Goal: Task Accomplishment & Management: Use online tool/utility

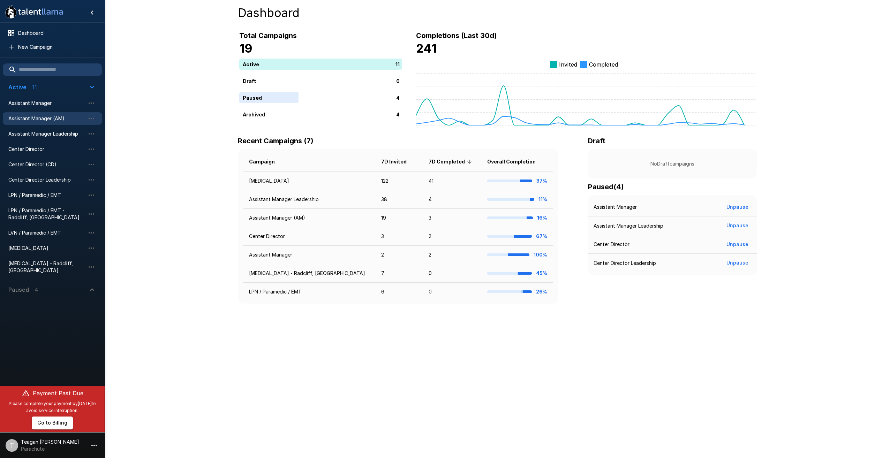
click at [45, 117] on span "Assistant Manager (AM)" at bounding box center [46, 118] width 77 height 7
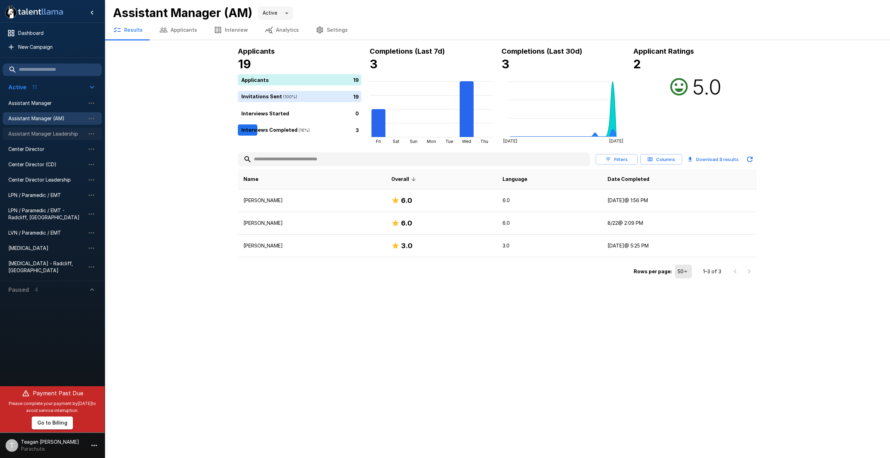
click at [43, 137] on span "Assistant Manager Leadership" at bounding box center [46, 133] width 77 height 7
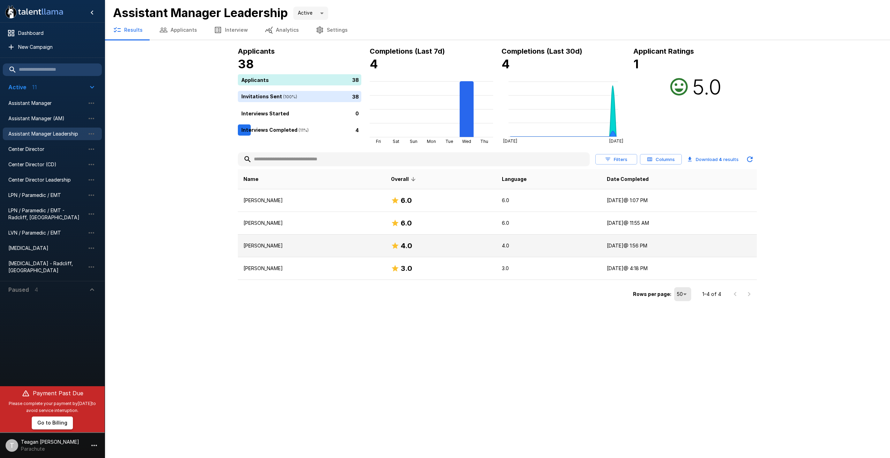
click at [242, 247] on td "[PERSON_NAME]" at bounding box center [312, 246] width 148 height 23
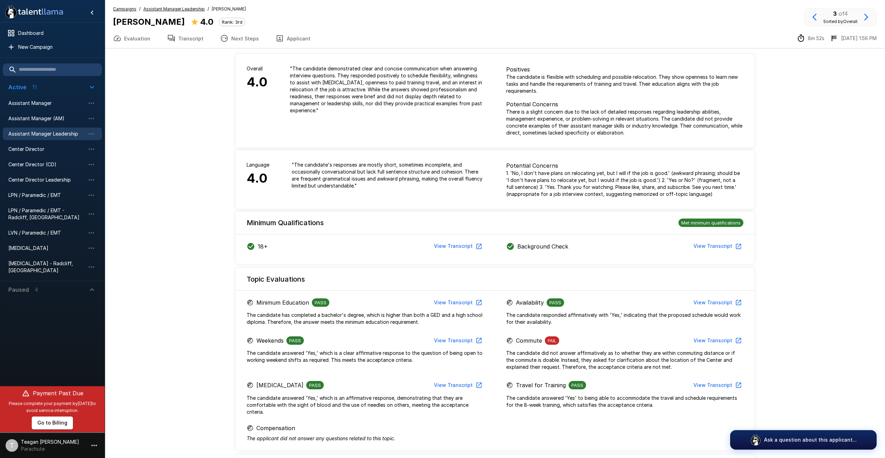
click at [183, 42] on button "Transcript" at bounding box center [185, 39] width 53 height 20
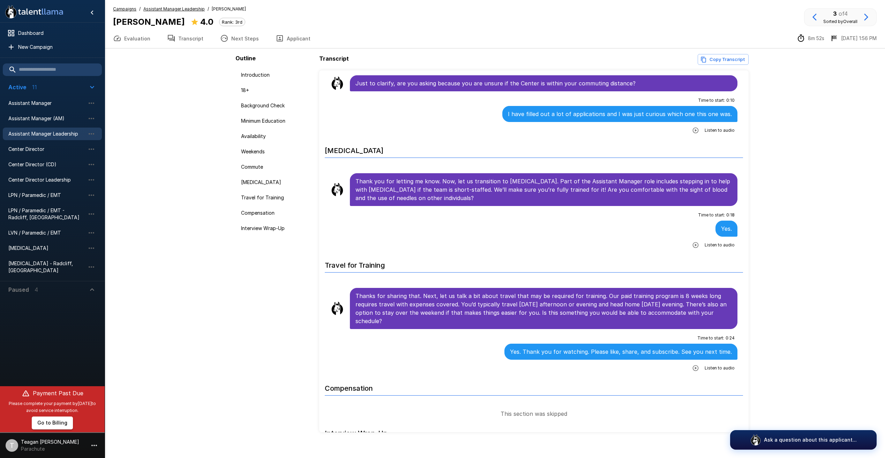
scroll to position [976, 0]
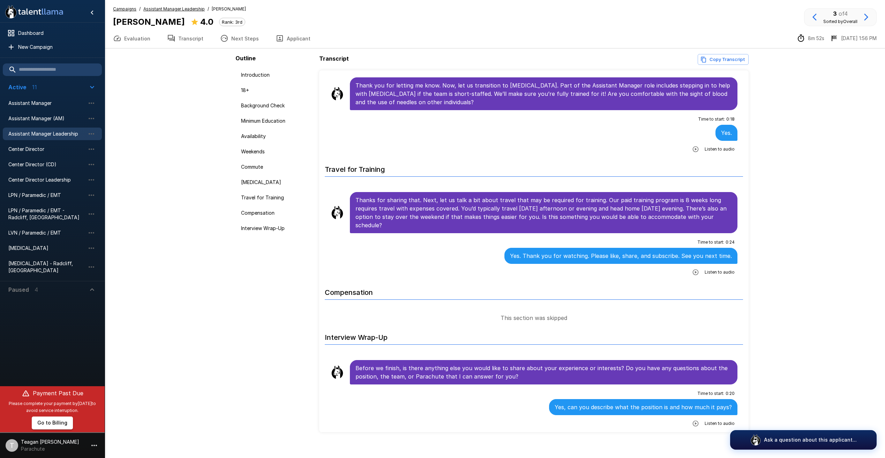
click at [693, 275] on icon "button" at bounding box center [696, 273] width 6 height 6
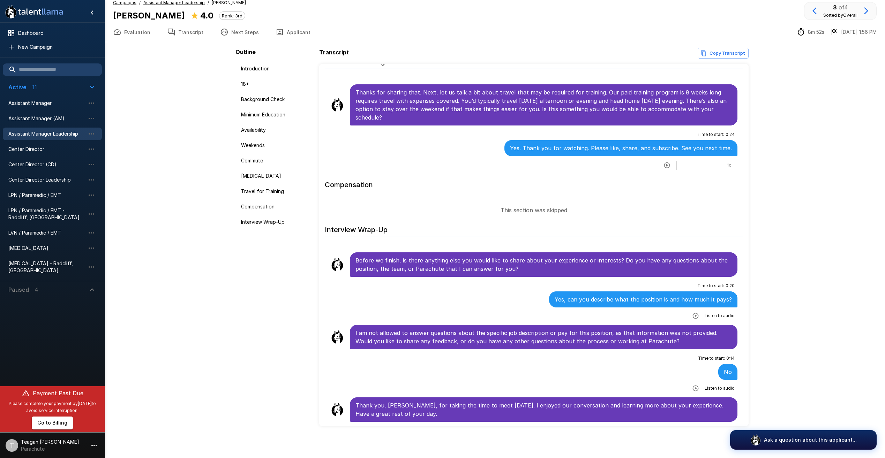
scroll to position [8, 0]
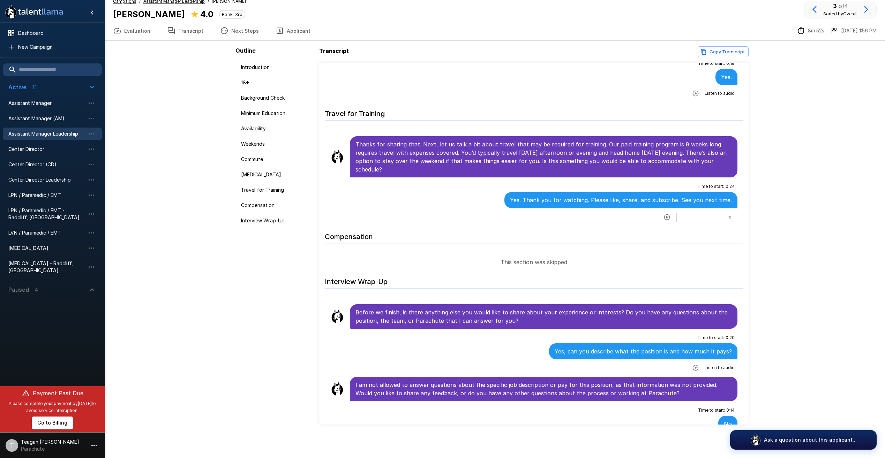
scroll to position [973, 0]
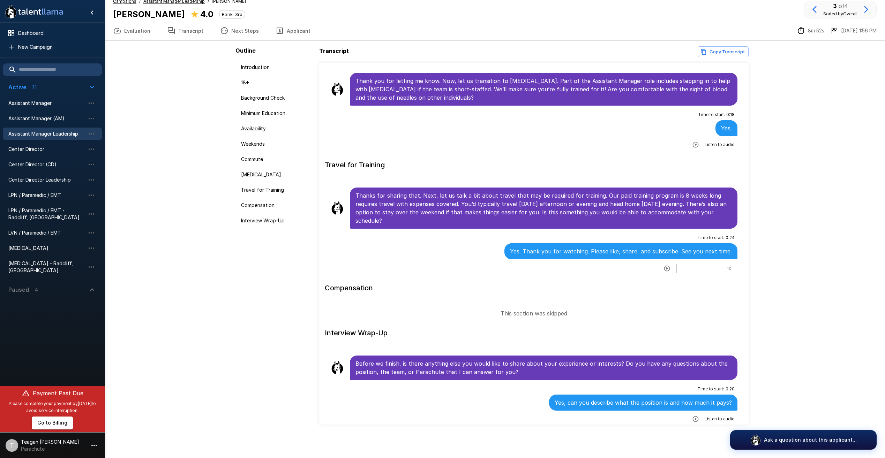
click at [663, 266] on icon "button" at bounding box center [666, 268] width 7 height 7
click at [663, 267] on icon "button" at bounding box center [666, 268] width 7 height 7
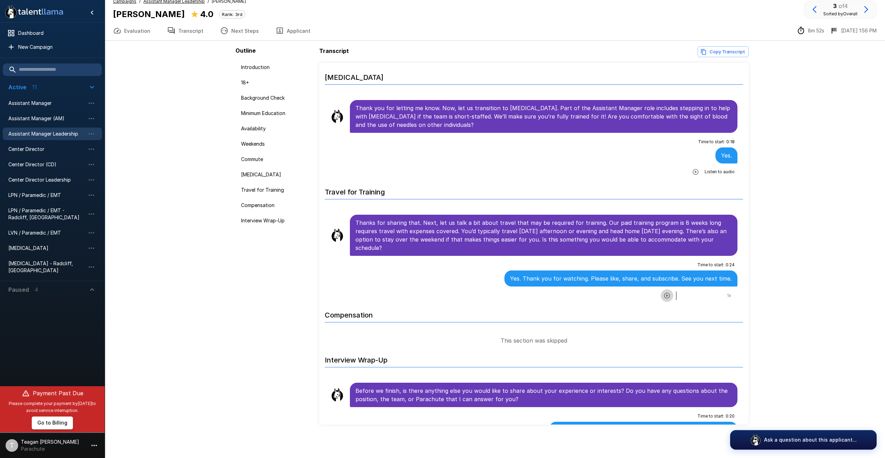
scroll to position [872, 0]
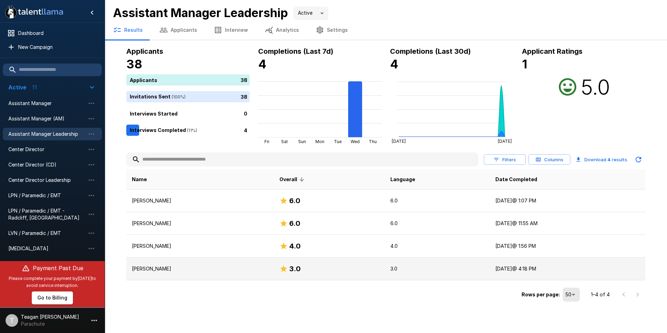
click at [198, 270] on p "[PERSON_NAME]" at bounding box center [200, 268] width 136 height 7
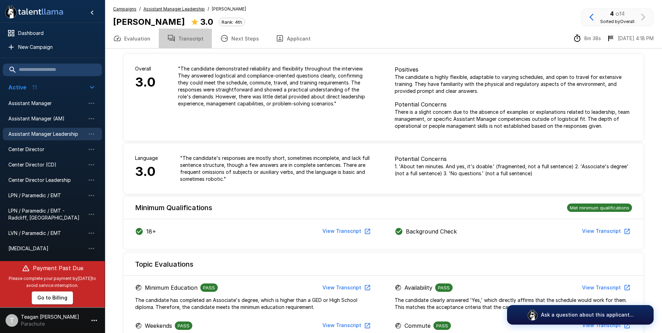
click at [190, 39] on button "Transcript" at bounding box center [185, 39] width 53 height 20
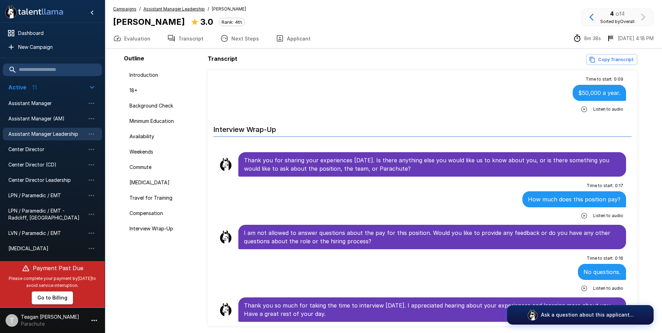
scroll to position [27, 0]
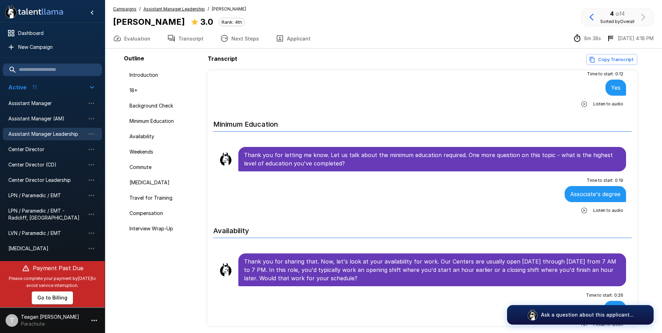
click at [65, 138] on div "Assistant Manager Leadership" at bounding box center [52, 134] width 99 height 13
